Goal: Find specific page/section: Find specific page/section

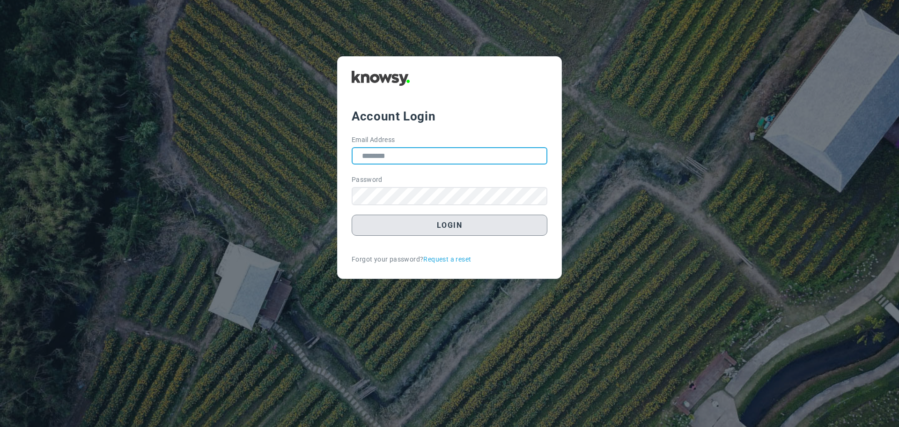
type input "**********"
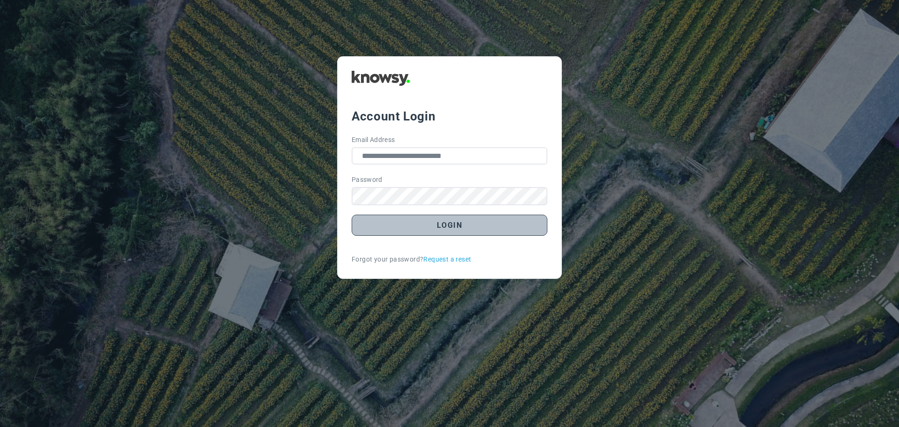
click at [450, 228] on button "Login" at bounding box center [450, 224] width 196 height 21
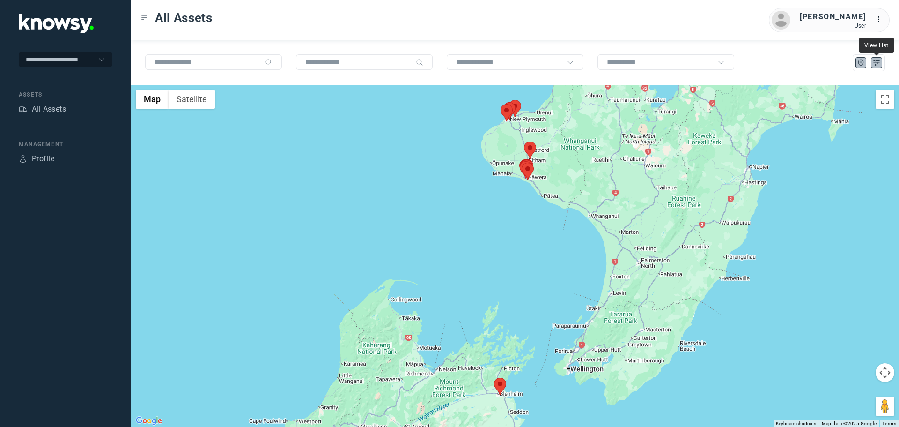
click at [875, 64] on icon "List" at bounding box center [876, 63] width 8 height 8
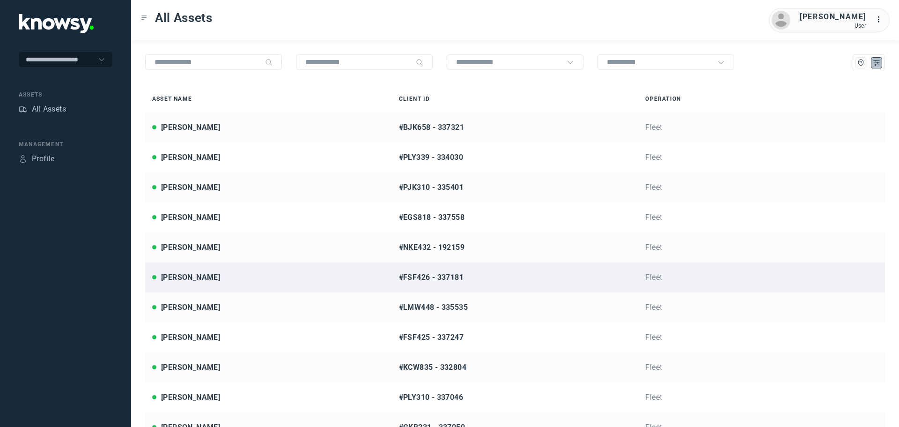
click at [205, 280] on div "[PERSON_NAME]" at bounding box center [268, 277] width 233 height 11
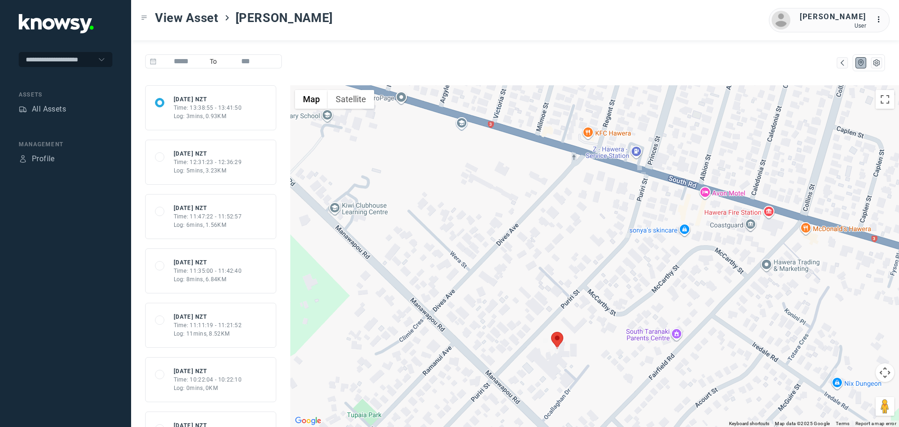
click at [219, 171] on div "Log: 5mins, 3.23KM" at bounding box center [208, 170] width 68 height 8
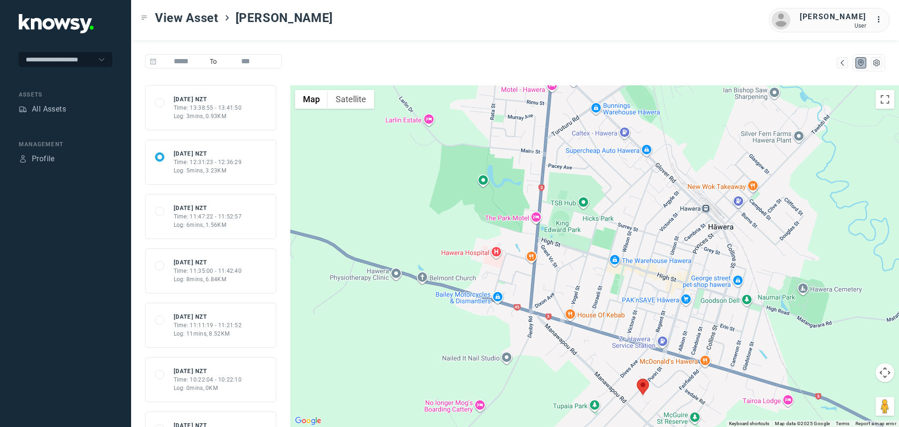
click at [227, 220] on div "Time: 11:47:22 - 11:52:57" at bounding box center [208, 216] width 68 height 8
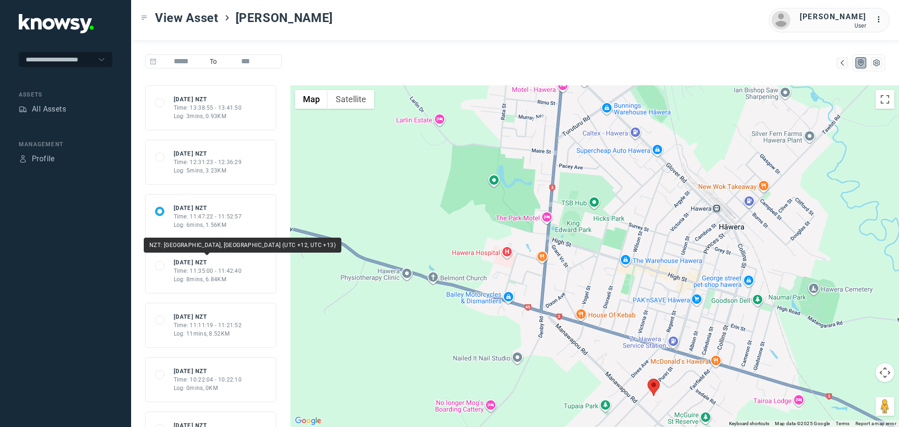
click at [225, 277] on div "Log: 8mins, 6.84KM" at bounding box center [208, 279] width 68 height 8
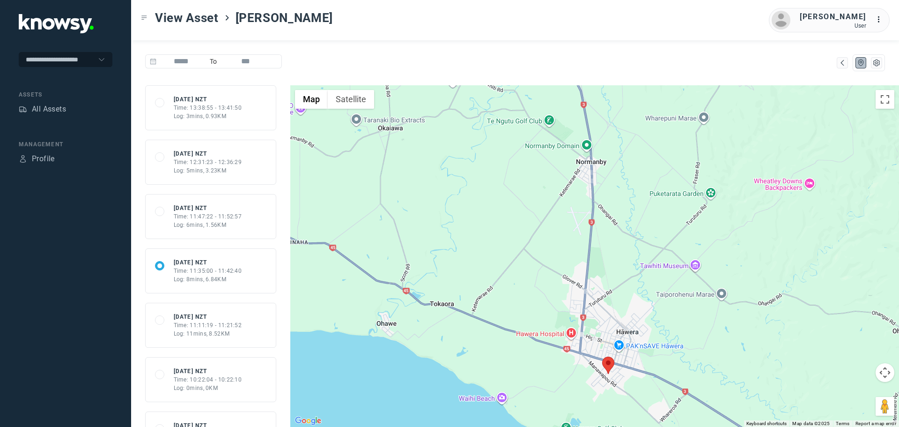
click at [222, 329] on div "Log: 11mins, 8.52KM" at bounding box center [208, 333] width 68 height 8
click at [201, 384] on div "Log: 0mins, 0KM" at bounding box center [208, 387] width 68 height 8
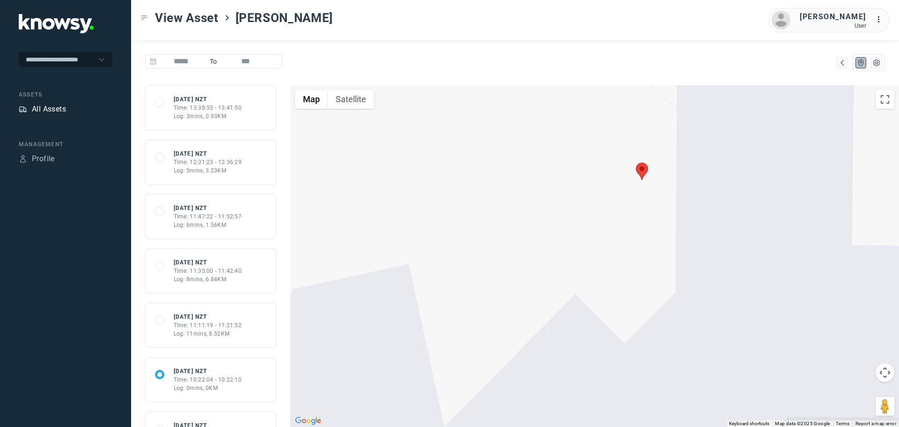
click at [47, 113] on div "All Assets" at bounding box center [49, 108] width 34 height 11
